Goal: Find specific page/section: Find specific page/section

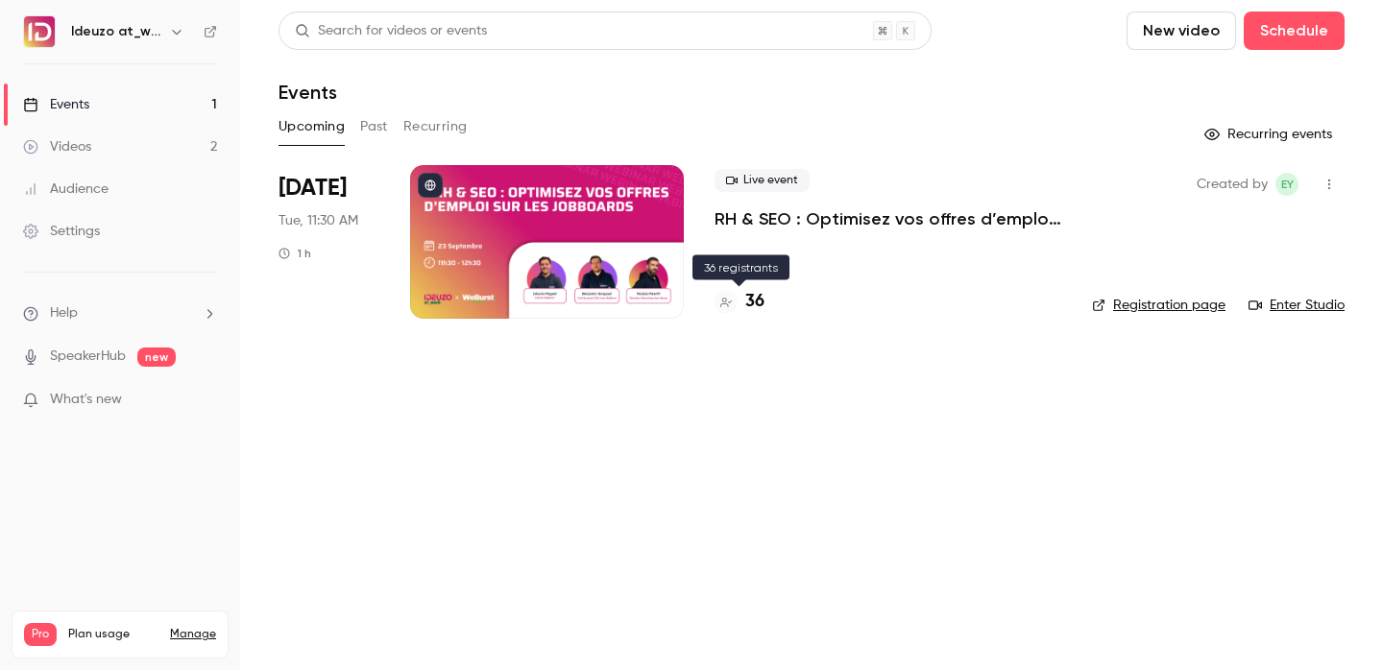
click at [756, 302] on h4 "36" at bounding box center [754, 302] width 19 height 26
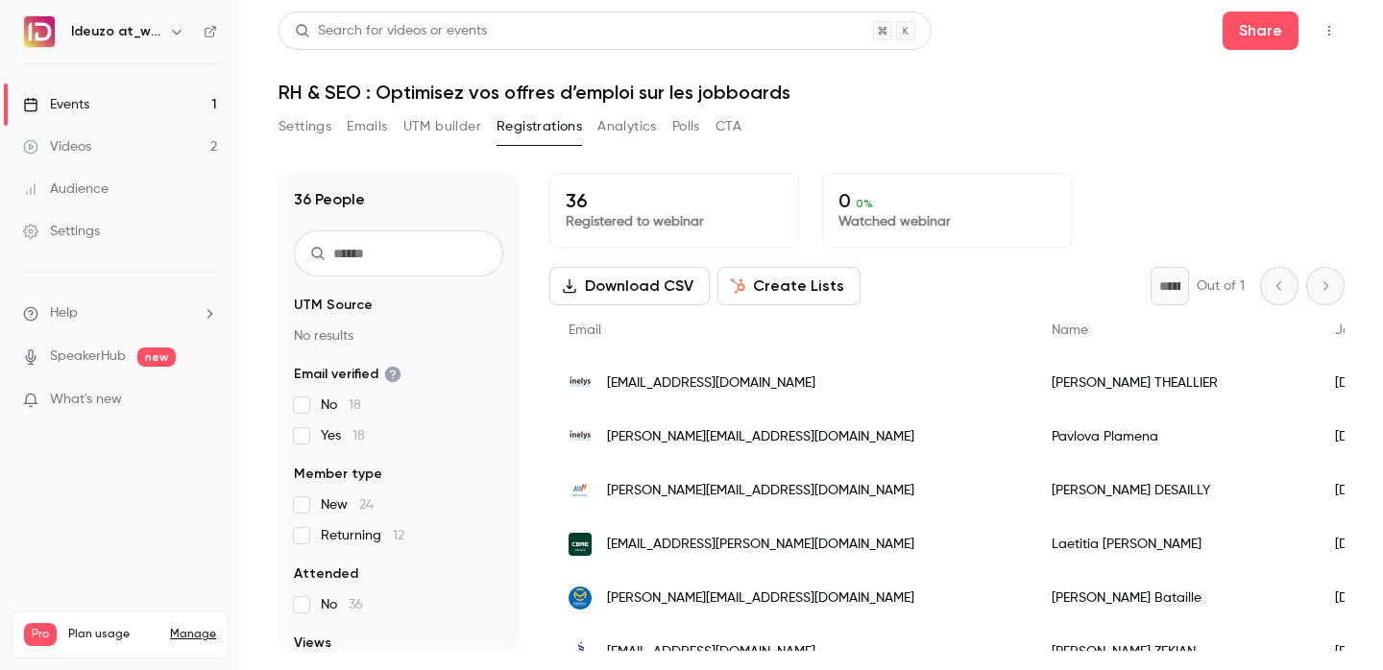
click at [149, 103] on link "Events 1" at bounding box center [120, 105] width 240 height 42
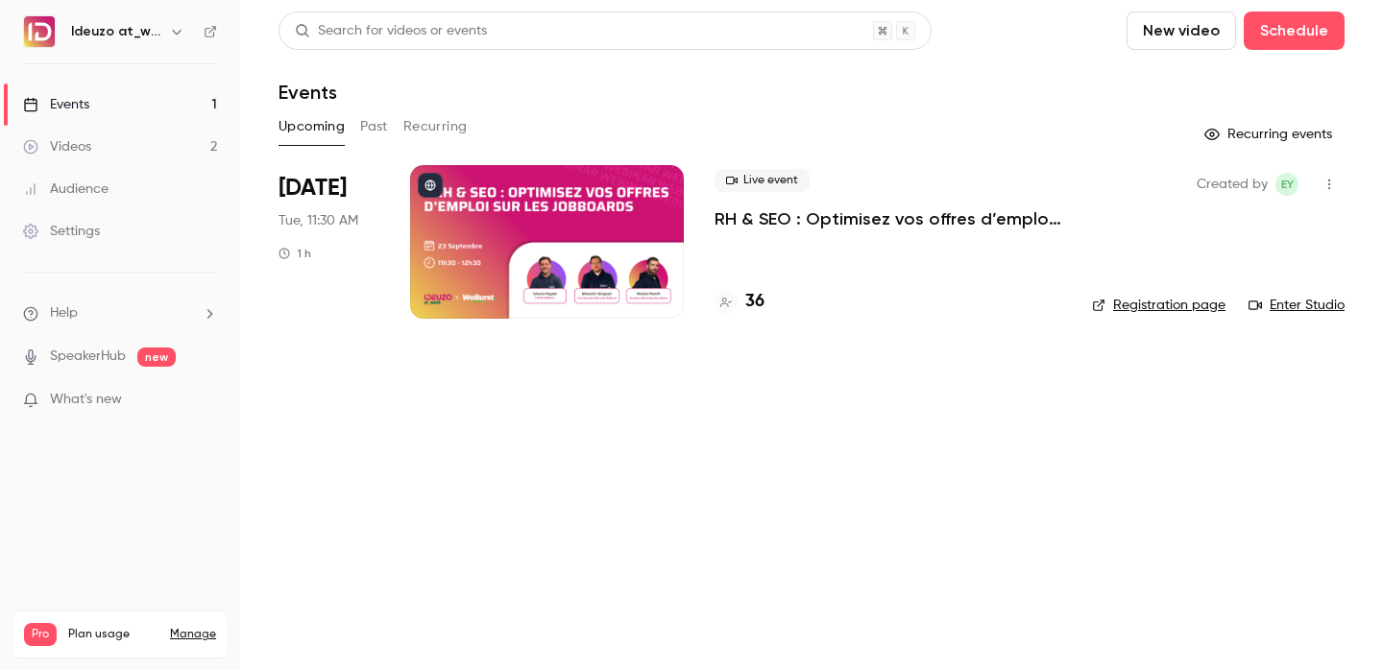
click at [765, 302] on div "36" at bounding box center [887, 302] width 347 height 26
click at [747, 302] on h4 "36" at bounding box center [754, 302] width 19 height 26
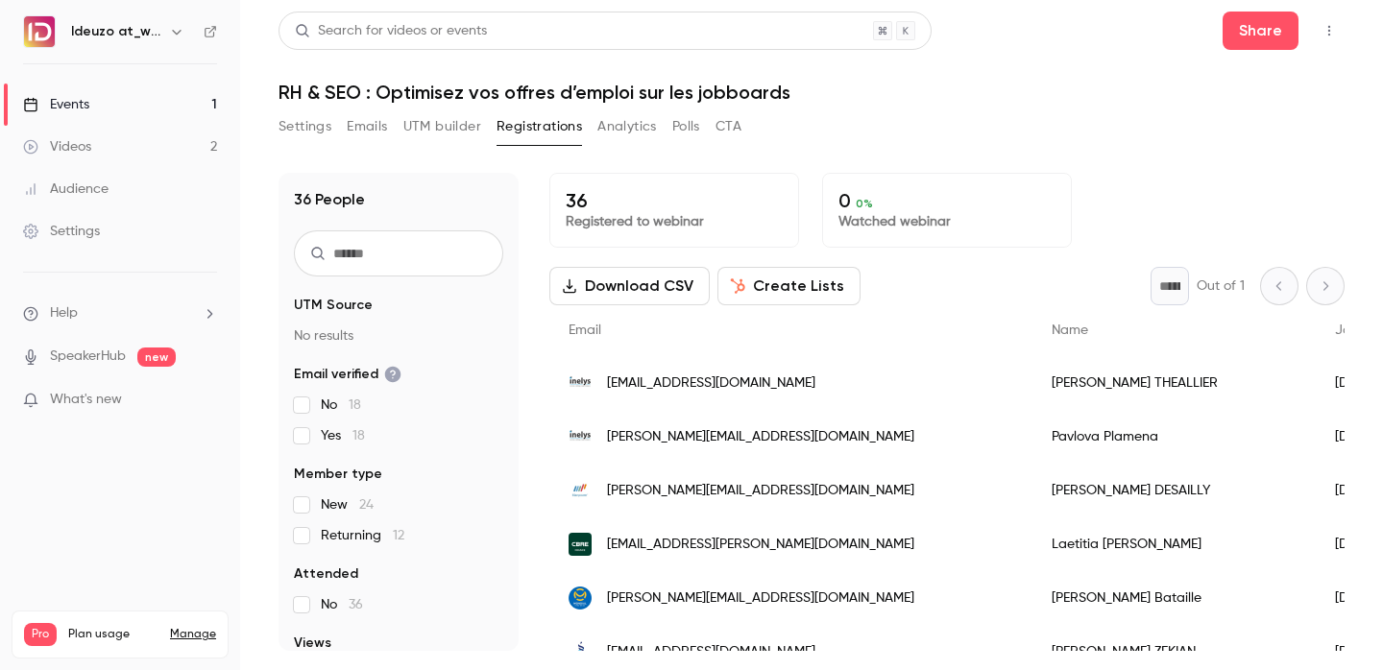
click at [163, 92] on link "Events 1" at bounding box center [120, 105] width 240 height 42
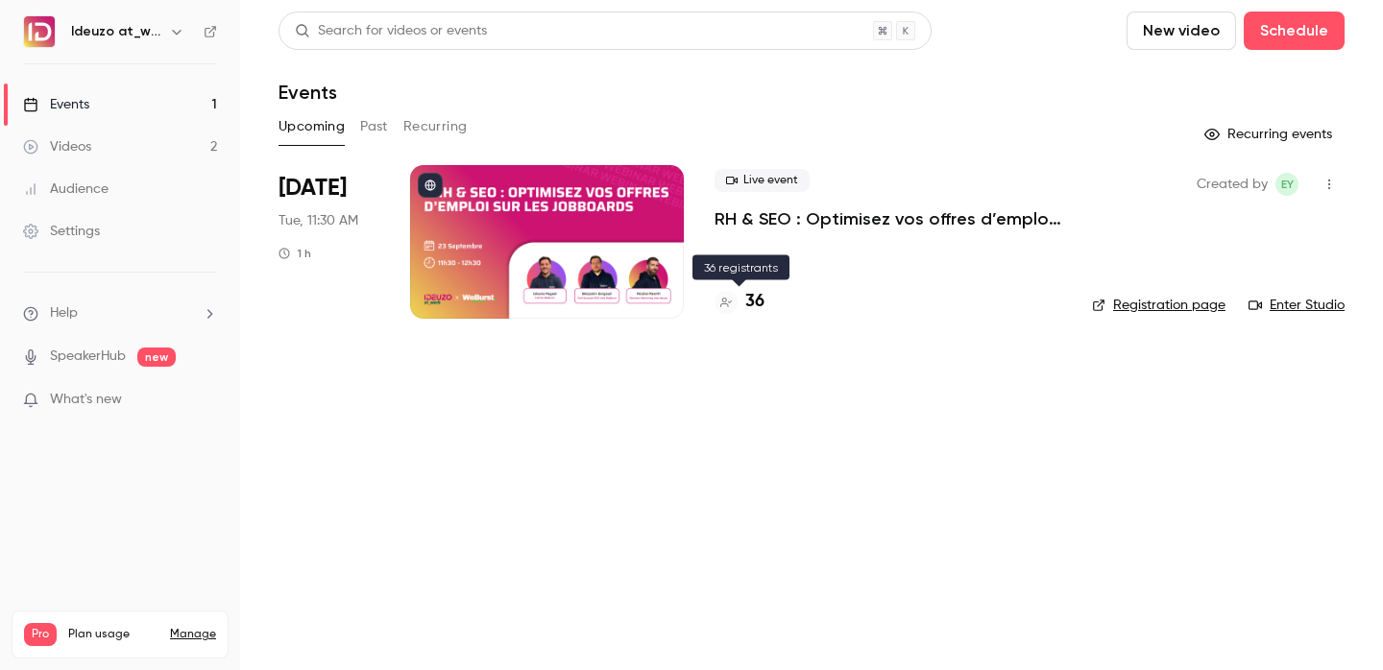
click at [747, 305] on h4 "36" at bounding box center [754, 302] width 19 height 26
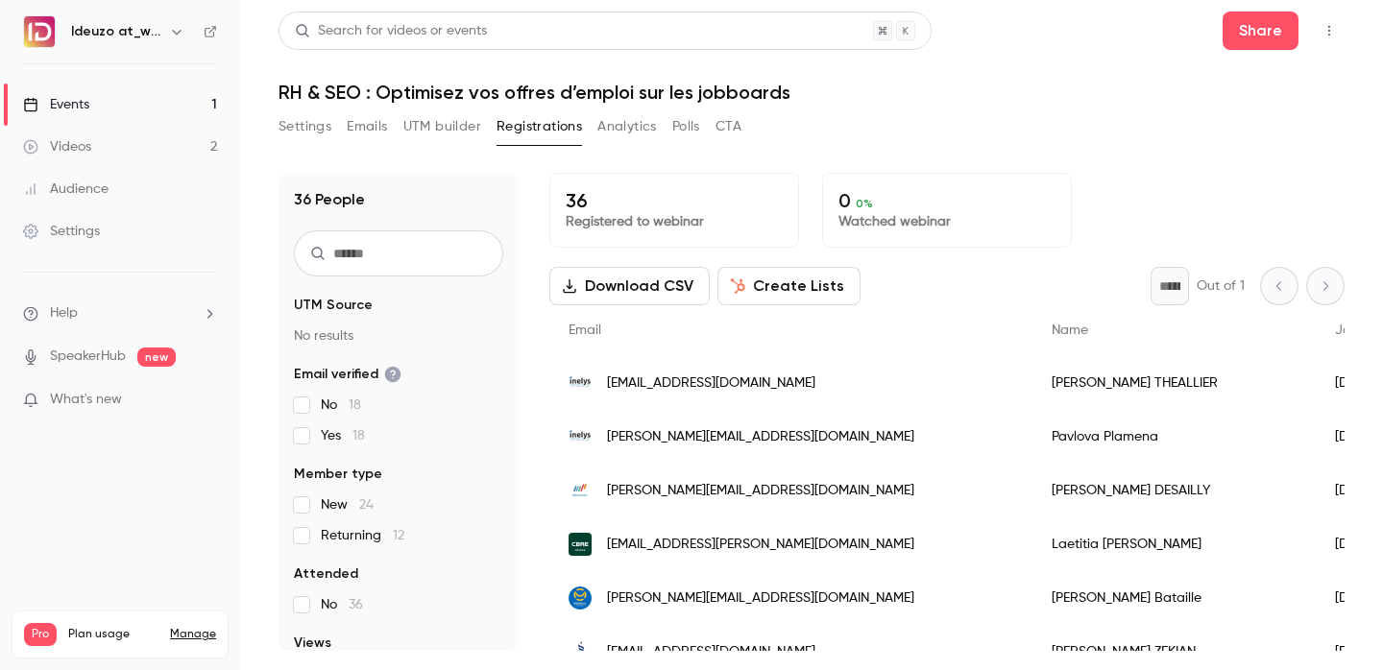
click at [192, 100] on link "Events 1" at bounding box center [120, 105] width 240 height 42
